Goal: Task Accomplishment & Management: Use online tool/utility

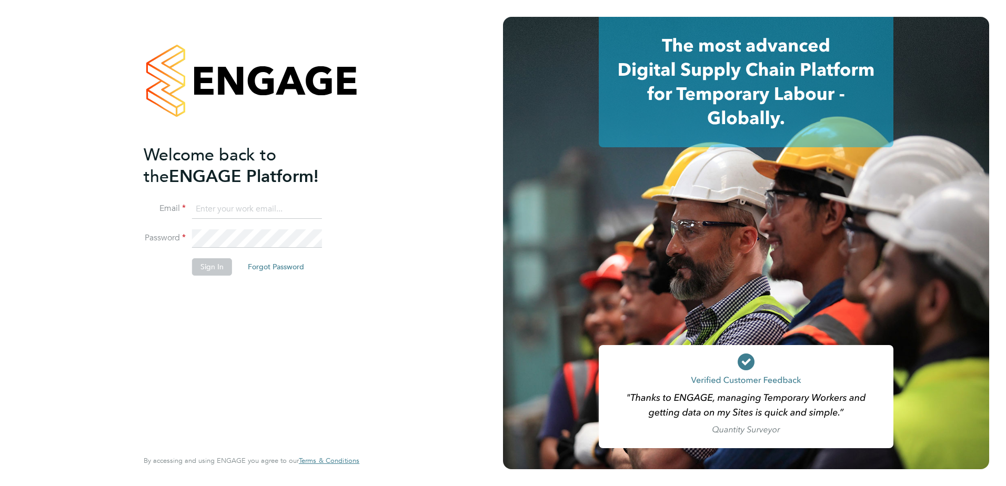
type input "angela.williams@apleona.com"
click at [213, 264] on button "Sign In" at bounding box center [212, 266] width 40 height 17
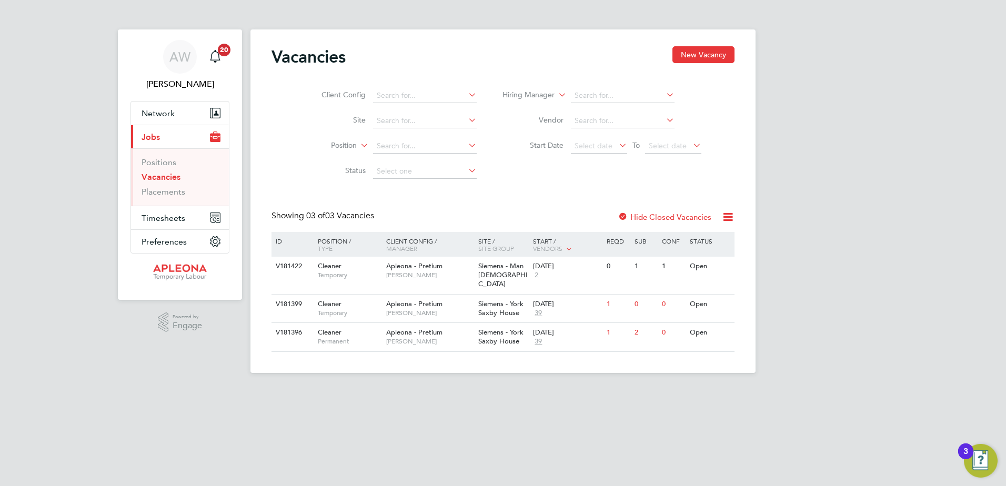
click at [623, 216] on div at bounding box center [623, 218] width 11 height 11
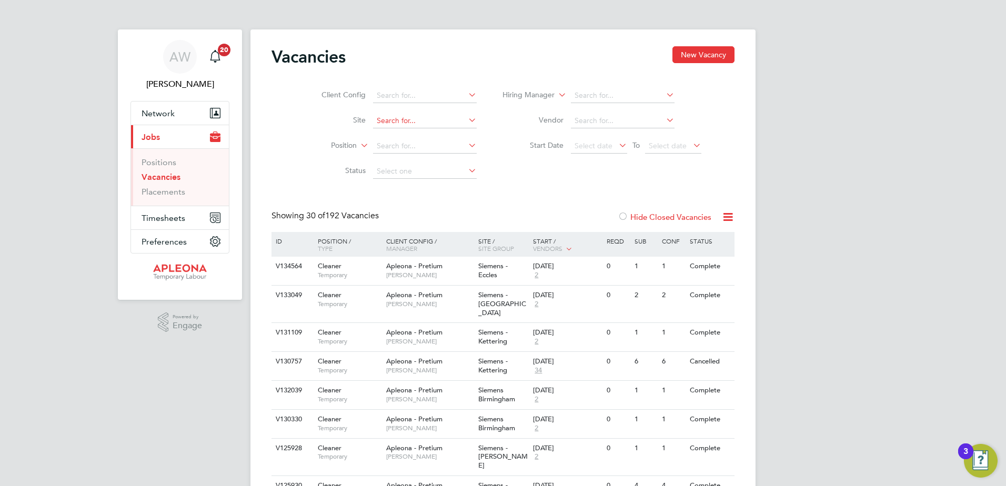
click at [409, 118] on input at bounding box center [425, 121] width 104 height 15
click at [421, 131] on b "[PERSON_NAME]" at bounding box center [437, 135] width 61 height 9
type input "Siemens - [PERSON_NAME]"
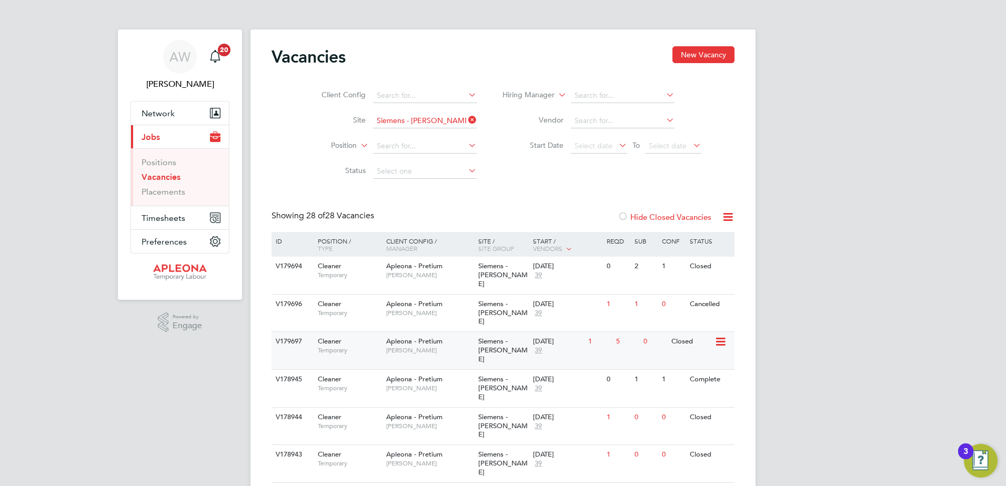
click at [426, 337] on span "Apleona - Pretium" at bounding box center [414, 341] width 56 height 9
click at [426, 269] on span "Apleona - Pretium" at bounding box center [414, 266] width 56 height 9
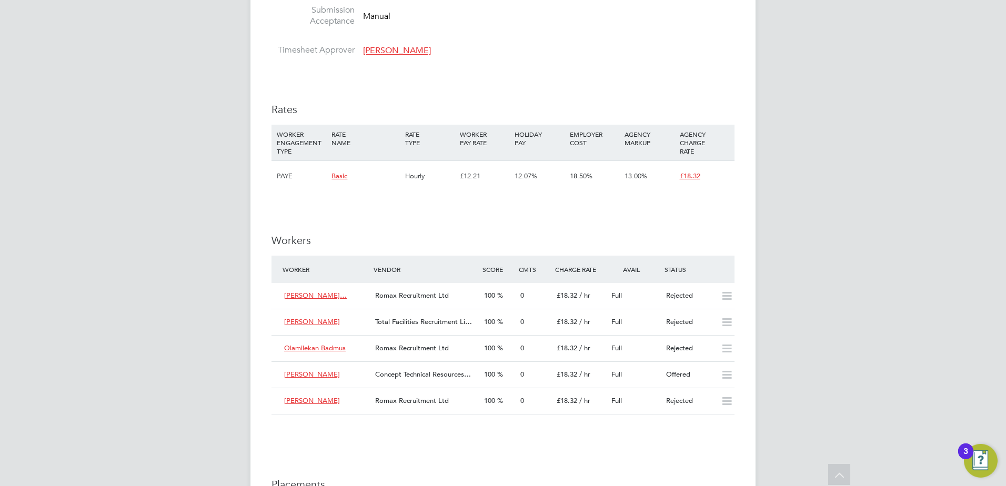
scroll to position [895, 0]
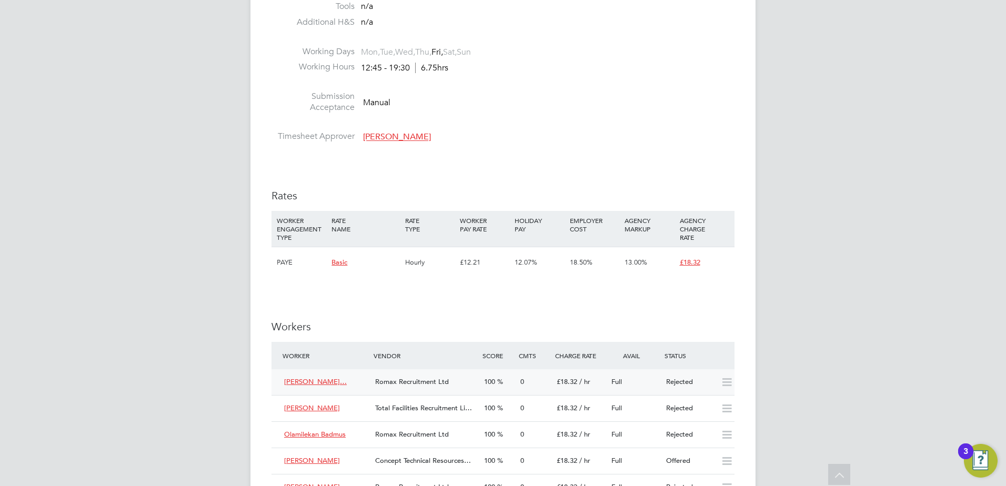
click at [317, 381] on span "[PERSON_NAME]…" at bounding box center [315, 381] width 63 height 9
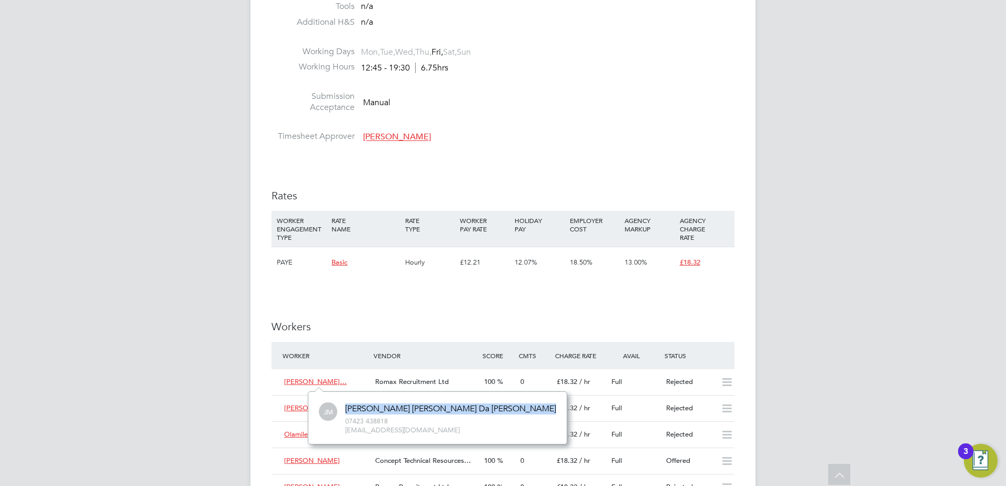
drag, startPoint x: 516, startPoint y: 409, endPoint x: 442, endPoint y: 399, distance: 74.8
click at [442, 399] on div "[PERSON_NAME] [PERSON_NAME] [PERSON_NAME] Da [PERSON_NAME] 07423 438818 [EMAIL_…" at bounding box center [437, 418] width 259 height 53
copy div "[PERSON_NAME] [PERSON_NAME] Da [PERSON_NAME]"
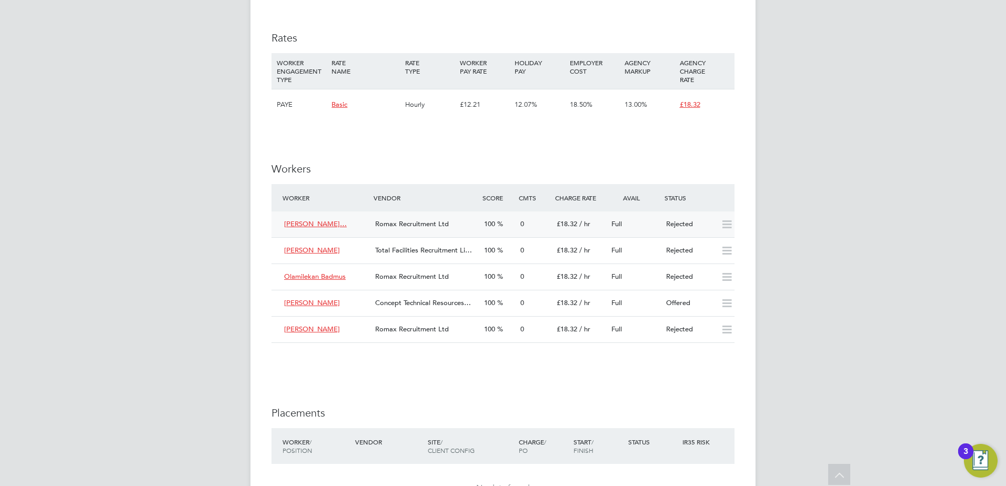
click at [398, 223] on span "Romax Recruitment Ltd" at bounding box center [412, 223] width 74 height 9
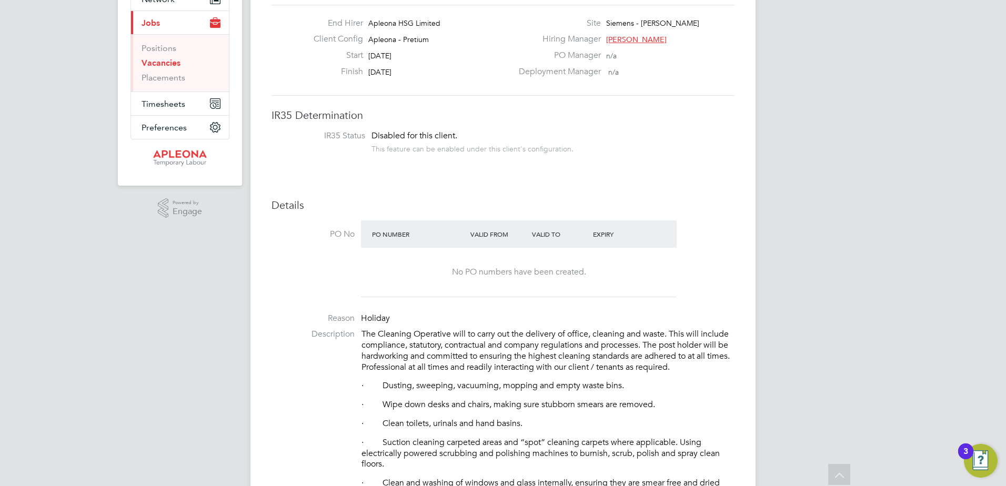
scroll to position [53, 0]
